Goal: Check status: Check status

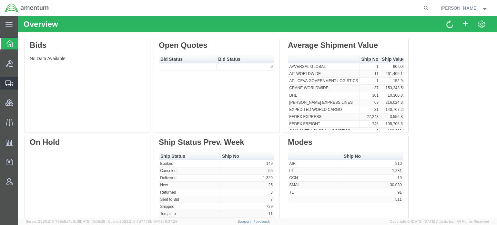
click at [22, 85] on span "Shipments" at bounding box center [20, 83] width 5 height 13
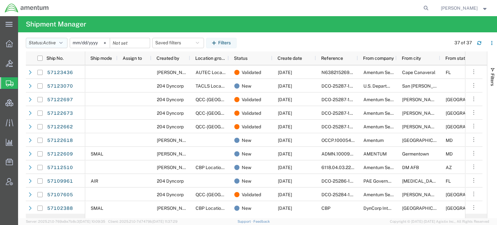
click at [63, 43] on icon "button" at bounding box center [60, 43] width 3 height 5
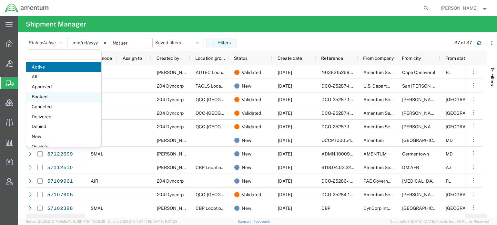
click at [49, 96] on span "Booked" at bounding box center [63, 97] width 75 height 10
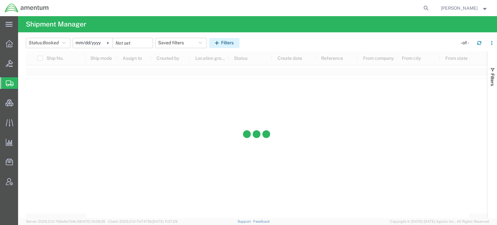
click at [216, 42] on button "Filters" at bounding box center [224, 43] width 30 height 10
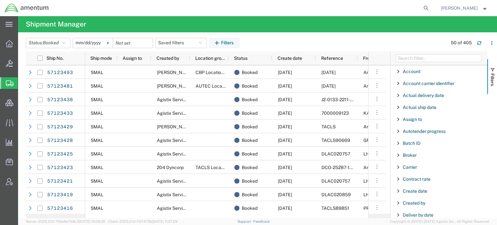
click at [399, 203] on span "Filter List 66 Filters" at bounding box center [398, 202] width 5 height 5
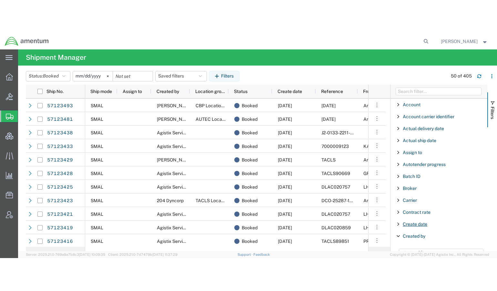
scroll to position [39, 0]
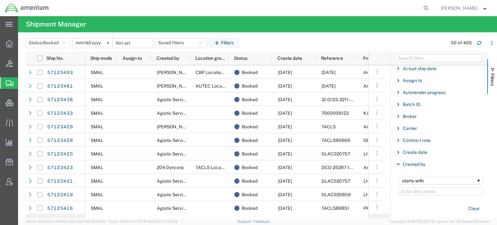
click at [422, 190] on input "Filter Value" at bounding box center [441, 191] width 85 height 8
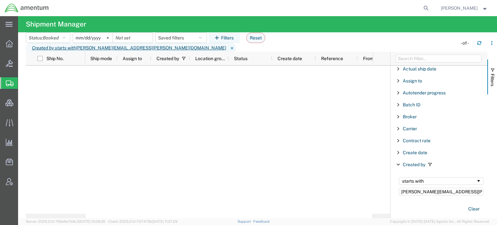
drag, startPoint x: 465, startPoint y: 189, endPoint x: 323, endPoint y: 177, distance: 142.5
click at [323, 177] on div "Ship No. Ship mode Assign to Created by Location group Status Create date Refer…" at bounding box center [261, 135] width 471 height 167
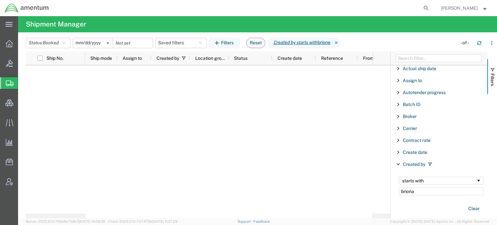
type input "briona"
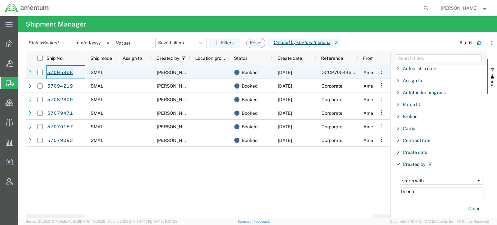
drag, startPoint x: 76, startPoint y: 75, endPoint x: 48, endPoint y: 75, distance: 27.8
click at [48, 75] on div "57095968" at bounding box center [65, 72] width 39 height 14
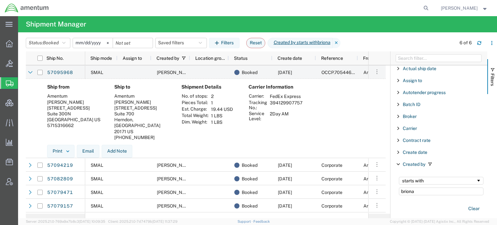
drag, startPoint x: 302, startPoint y: 103, endPoint x: 270, endPoint y: 105, distance: 32.4
click at [270, 105] on td "394129907757" at bounding box center [286, 104] width 37 height 11
copy td "394129907757"
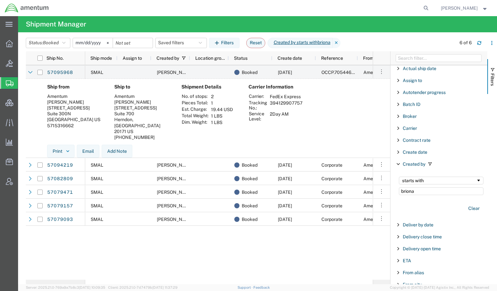
click at [20, 224] on agx-table-manager "Status: Booked Active All Approved Booked Canceled Delivered Denied New On Hold…" at bounding box center [257, 158] width 479 height 252
click at [26, 140] on div "Ship from [GEOGRAPHIC_DATA][PERSON_NAME] [STREET_ADDRESS][GEOGRAPHIC_DATA] Ship…" at bounding box center [208, 124] width 364 height 91
